Goal: Navigation & Orientation: Find specific page/section

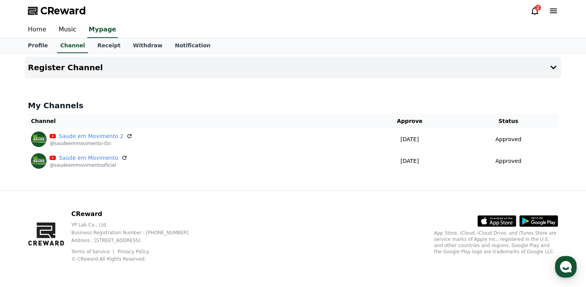
click at [35, 27] on link "Home" at bounding box center [37, 30] width 31 height 16
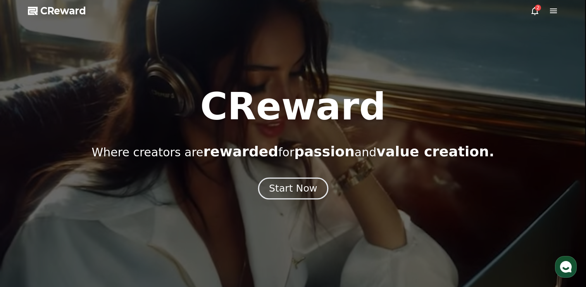
click at [281, 190] on div "Start Now" at bounding box center [293, 188] width 48 height 13
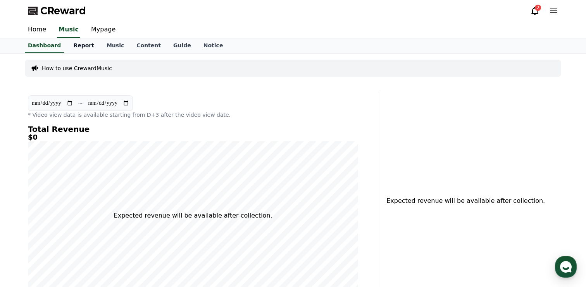
click at [78, 45] on link "Report" at bounding box center [83, 45] width 33 height 15
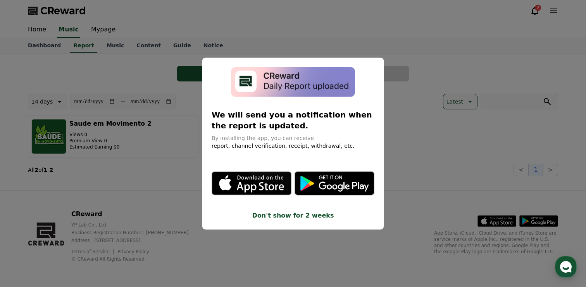
click at [362, 31] on button "close modal" at bounding box center [293, 143] width 586 height 287
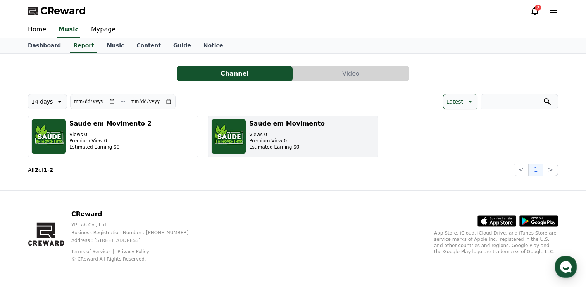
click at [261, 132] on p "Views 0" at bounding box center [287, 134] width 76 height 6
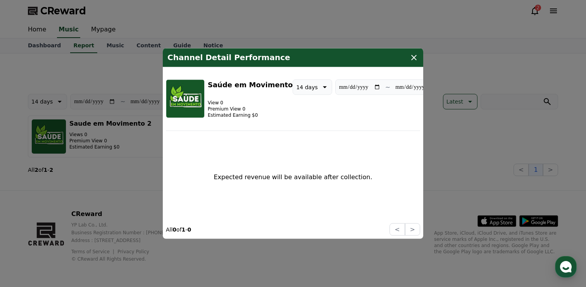
click at [436, 20] on button "close modal" at bounding box center [293, 143] width 586 height 287
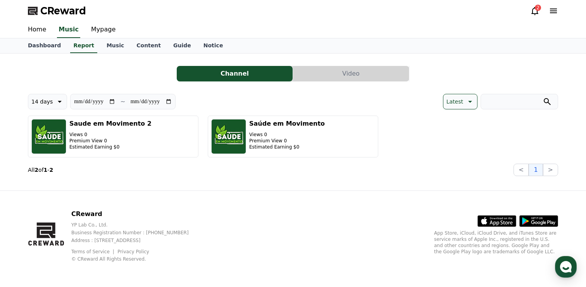
click at [335, 17] on div "CReward 2" at bounding box center [293, 11] width 543 height 22
click at [107, 46] on link "Music" at bounding box center [115, 45] width 30 height 15
